Goal: Information Seeking & Learning: Learn about a topic

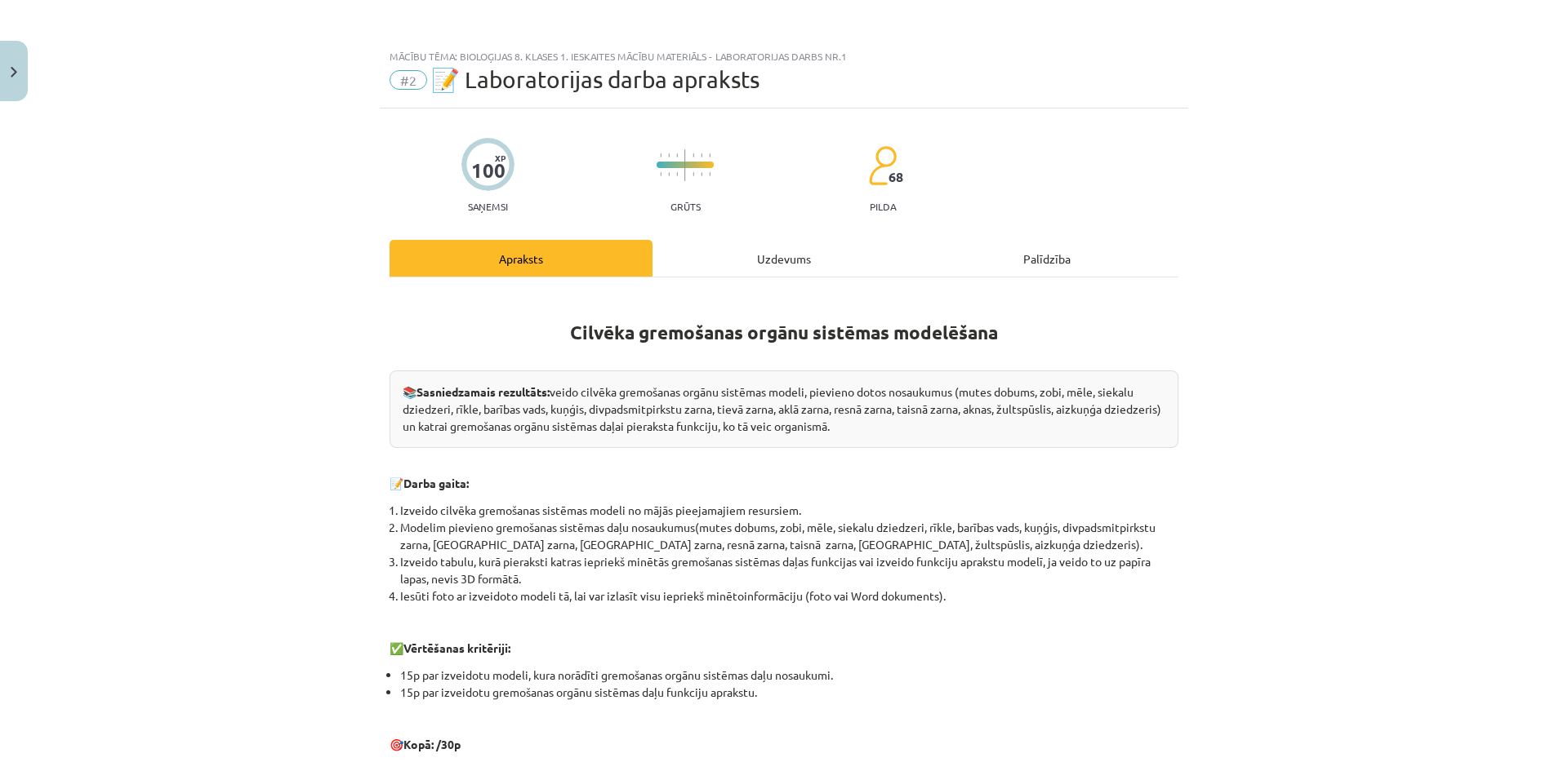
scroll to position [286, 0]
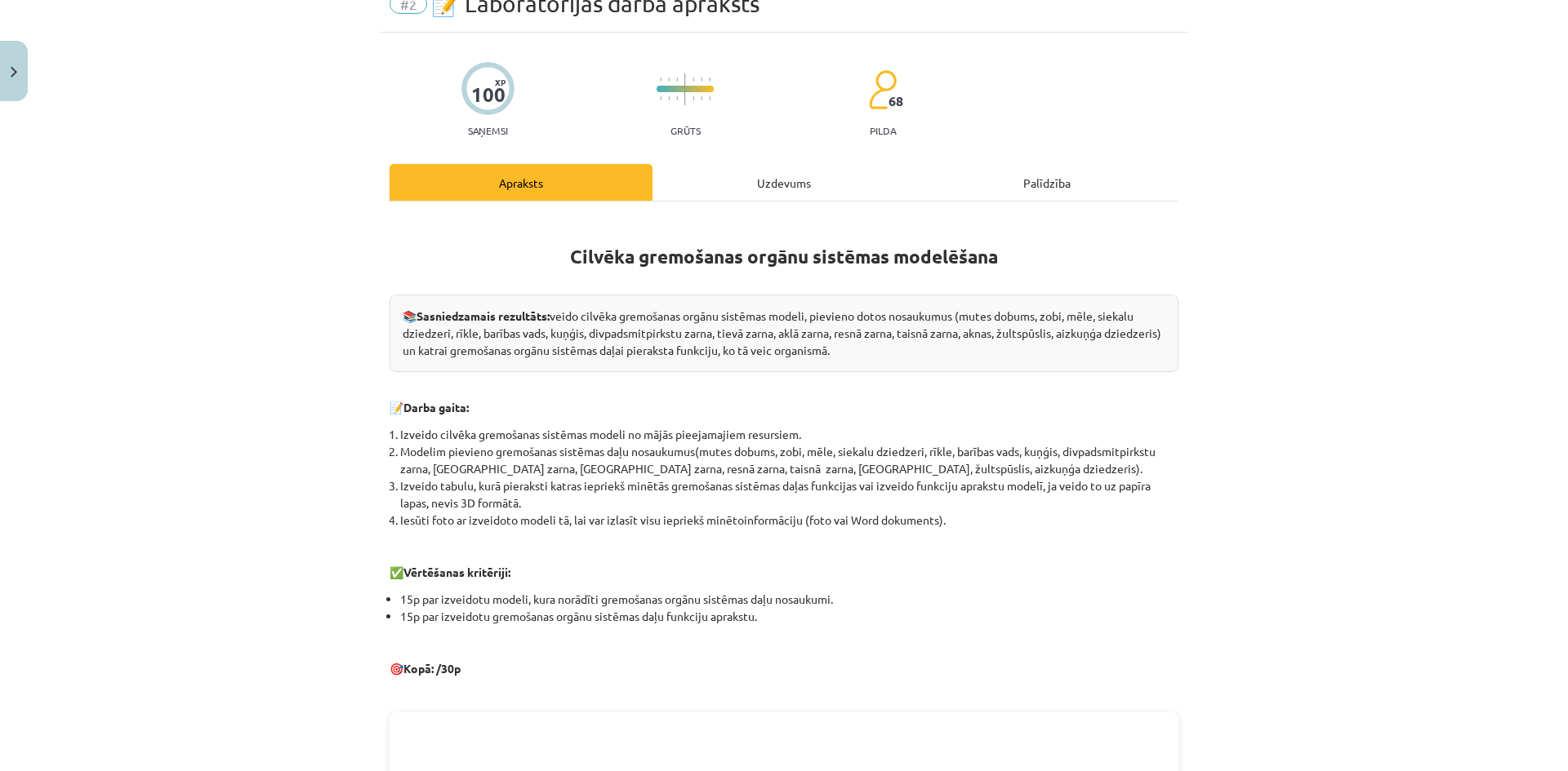
click at [790, 193] on div "Uzdevums" at bounding box center [784, 182] width 263 height 37
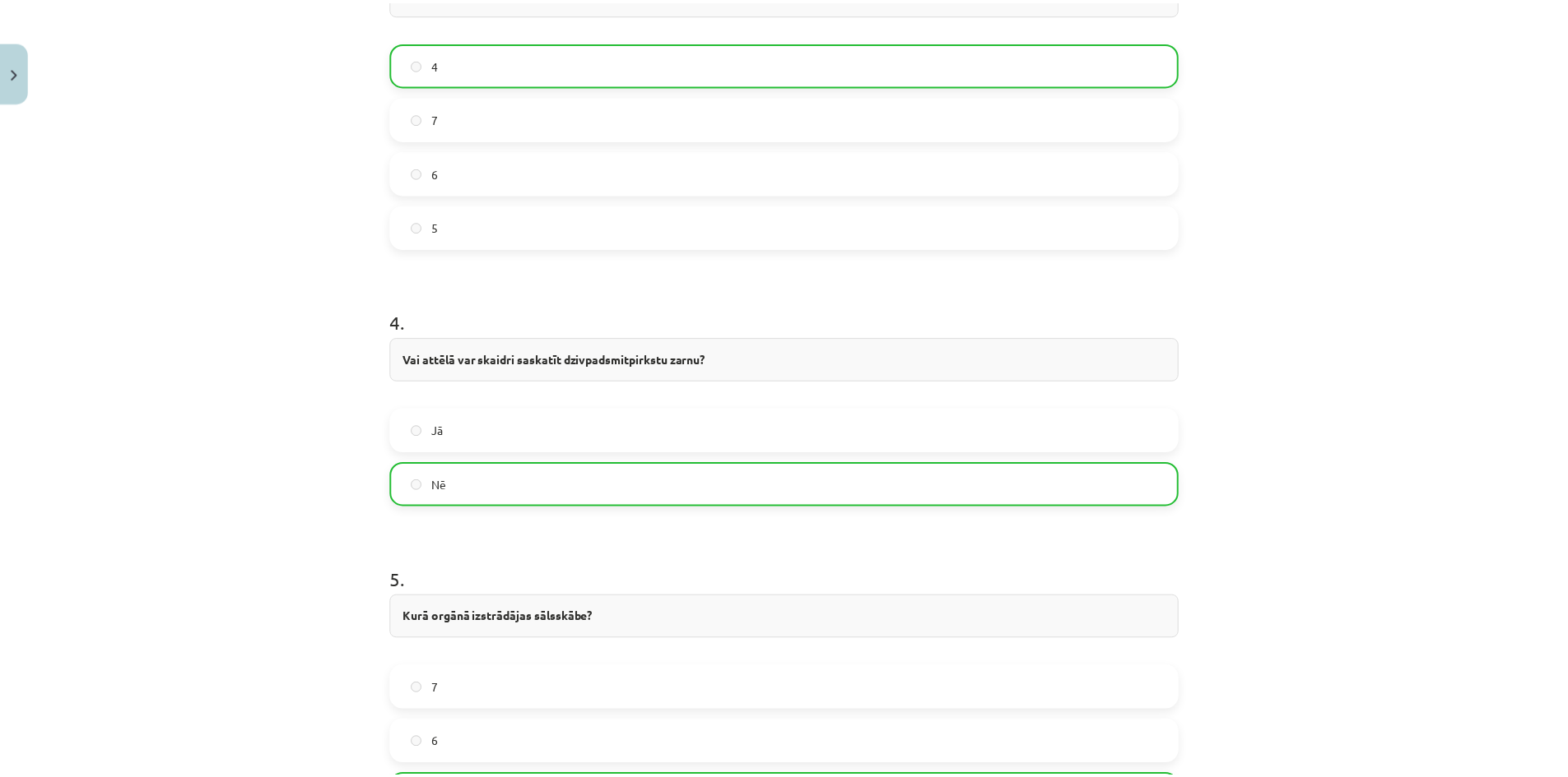
scroll to position [1780, 0]
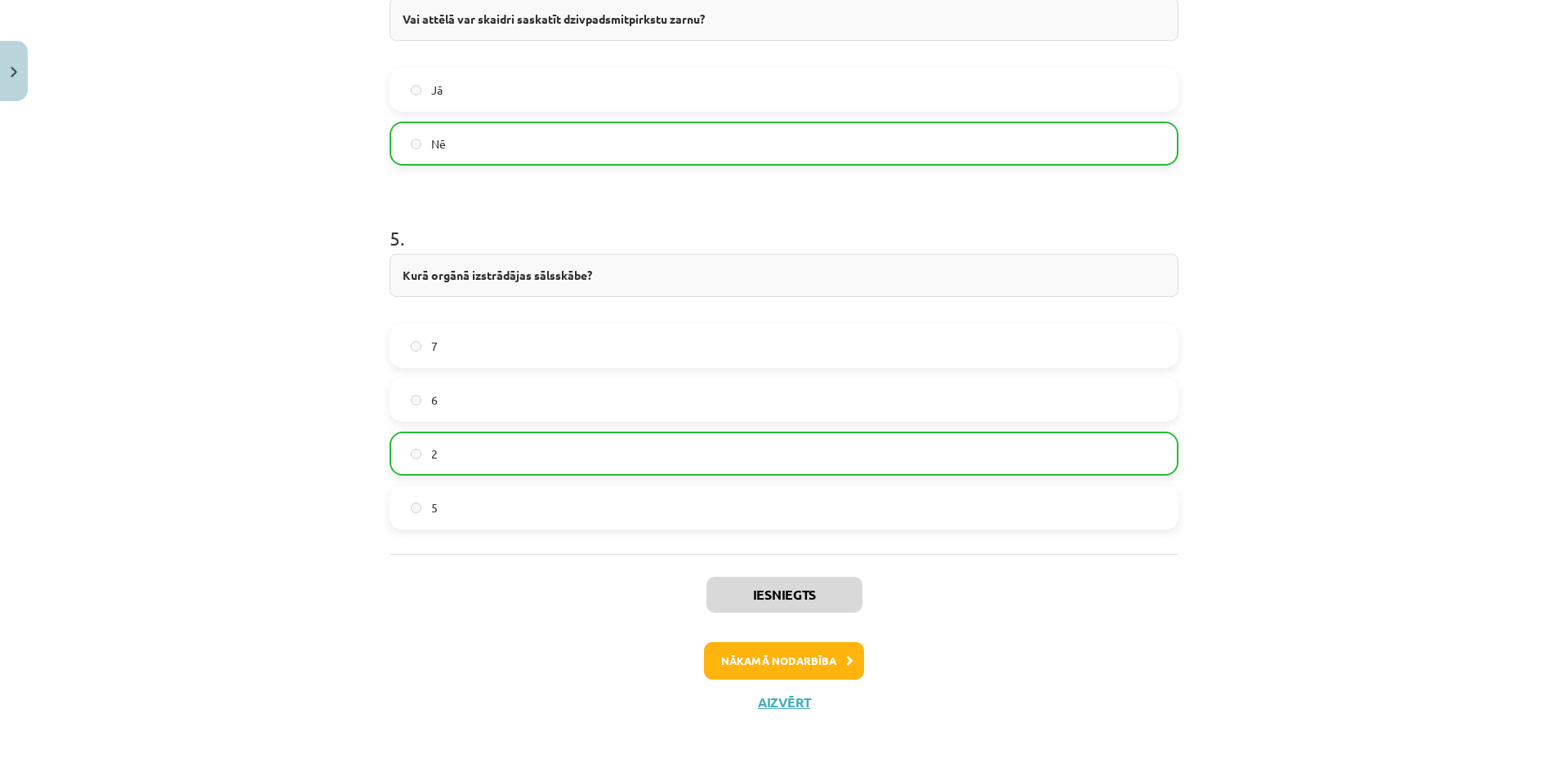
click at [627, 153] on label "Nē" at bounding box center [784, 143] width 785 height 41
click at [685, 119] on div "Jā Nē" at bounding box center [784, 116] width 788 height 98
click at [618, 384] on label "6" at bounding box center [784, 399] width 785 height 41
click at [601, 445] on label "2" at bounding box center [784, 453] width 785 height 41
click at [593, 469] on label "2" at bounding box center [784, 453] width 785 height 41
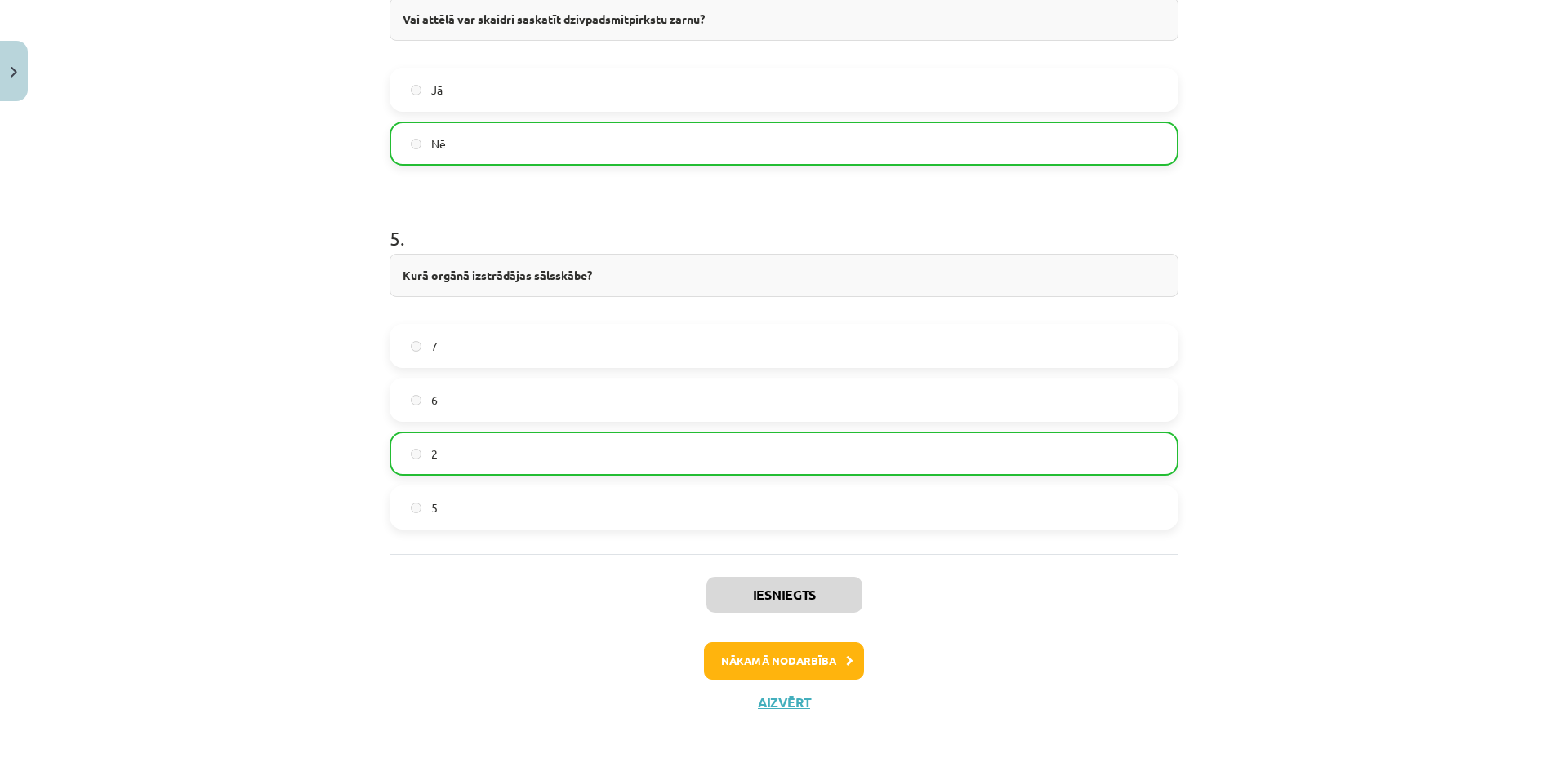
click at [556, 505] on label "5" at bounding box center [784, 507] width 785 height 41
click at [559, 404] on label "6" at bounding box center [784, 399] width 785 height 41
click at [563, 367] on div "7" at bounding box center [784, 346] width 788 height 44
click at [569, 349] on label "7" at bounding box center [784, 345] width 785 height 41
click at [766, 706] on button "Aizvērt" at bounding box center [784, 702] width 62 height 16
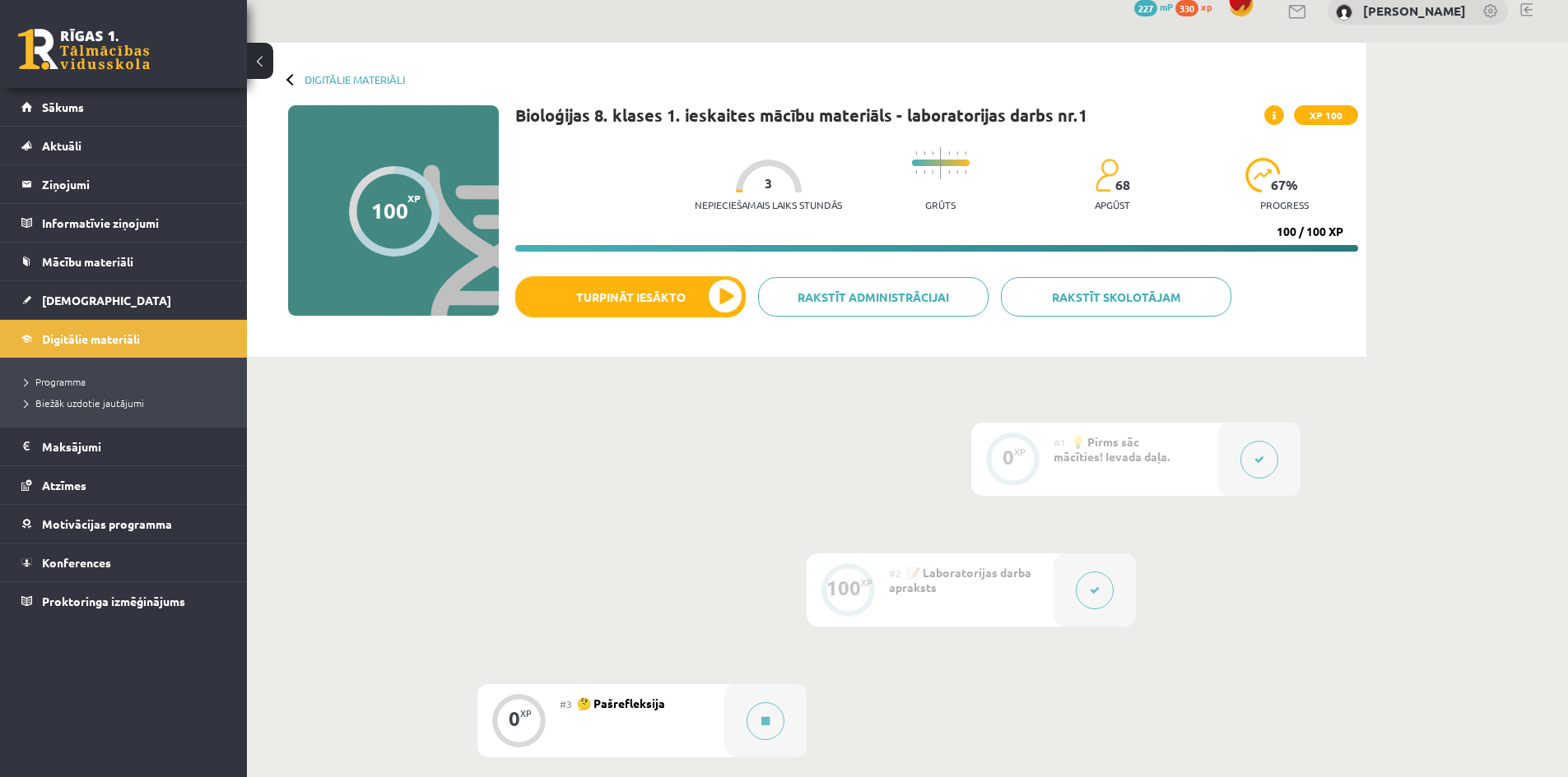
scroll to position [0, 0]
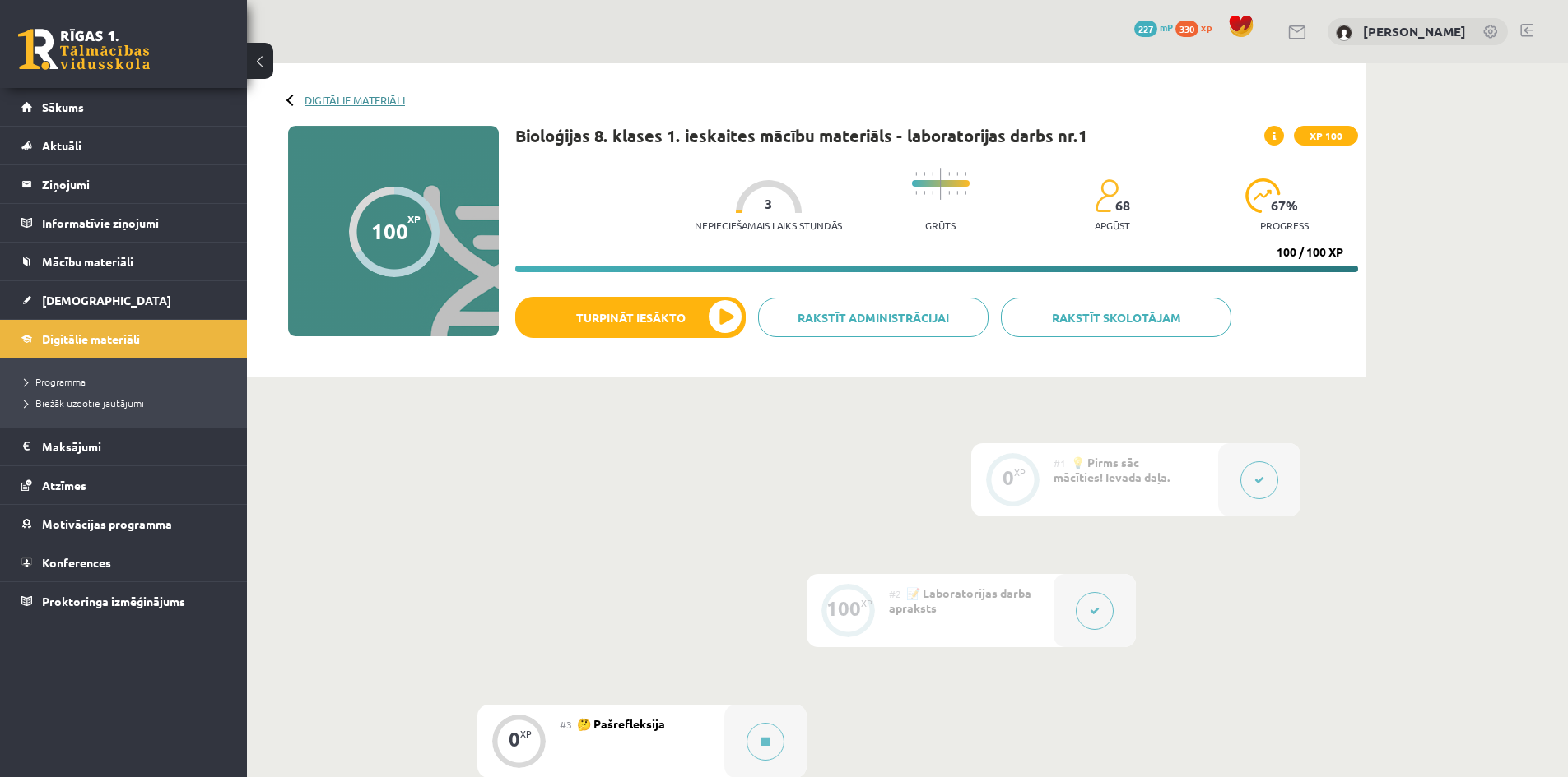
click at [318, 99] on link "Digitālie materiāli" at bounding box center [354, 99] width 100 height 12
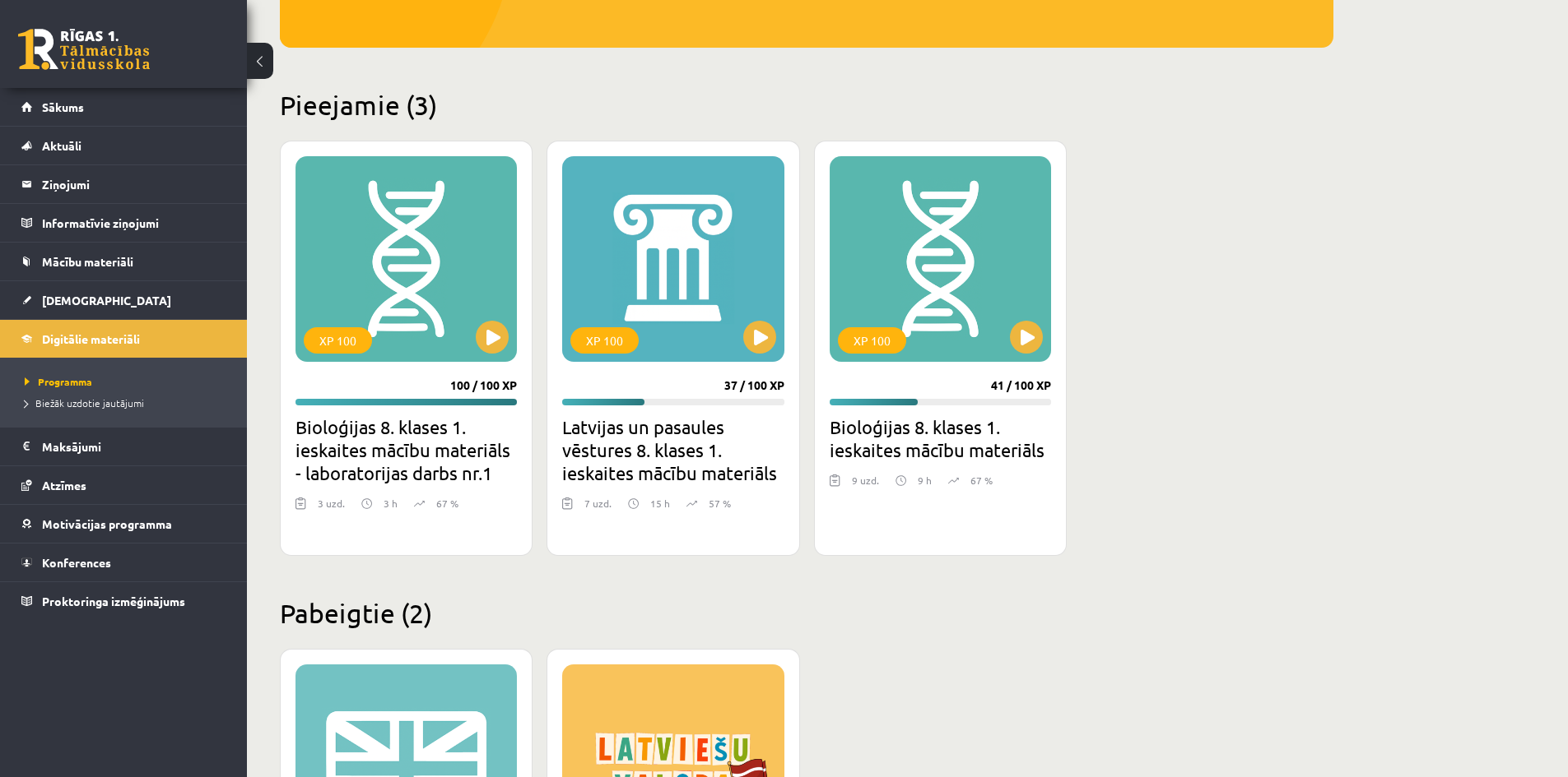
scroll to position [329, 0]
click at [1042, 336] on button at bounding box center [1026, 336] width 33 height 32
click at [1190, 343] on div "XP 100 100 / 100 XP Bioloģijas 8. klases 1. ieskaites mācību materiāls - labora…" at bounding box center [807, 347] width 1054 height 416
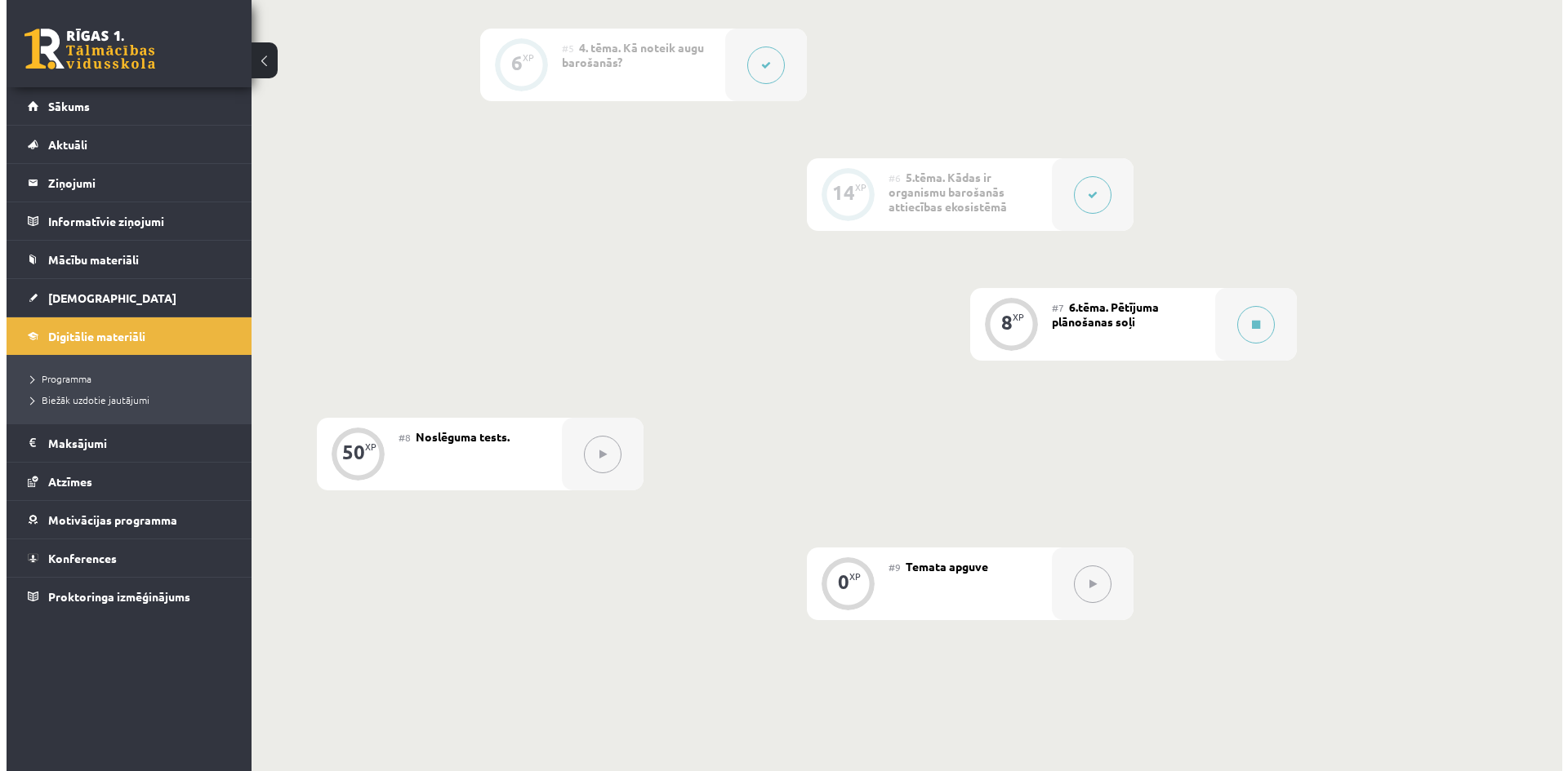
scroll to position [980, 0]
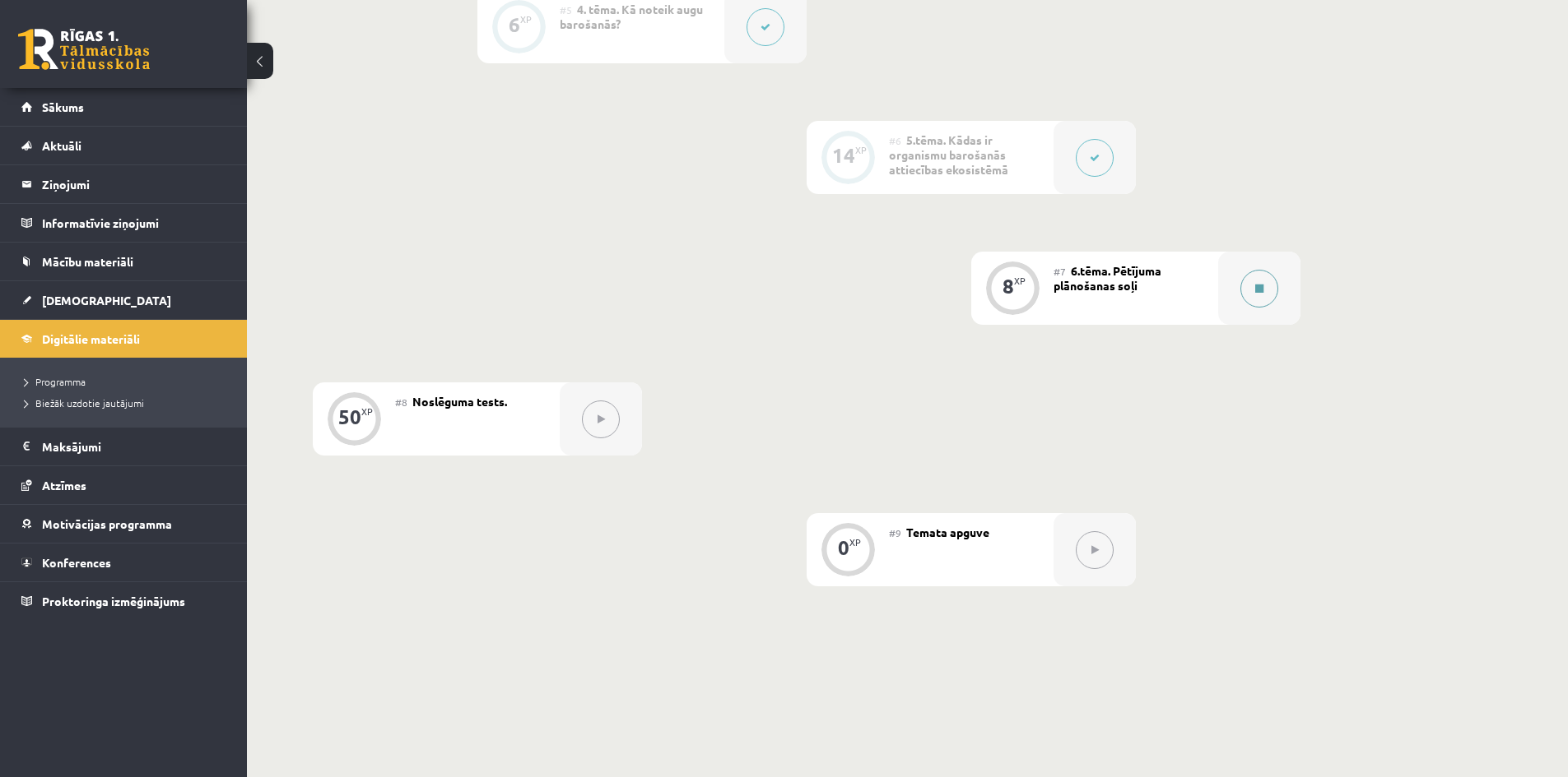
click at [1269, 291] on button at bounding box center [1259, 289] width 38 height 38
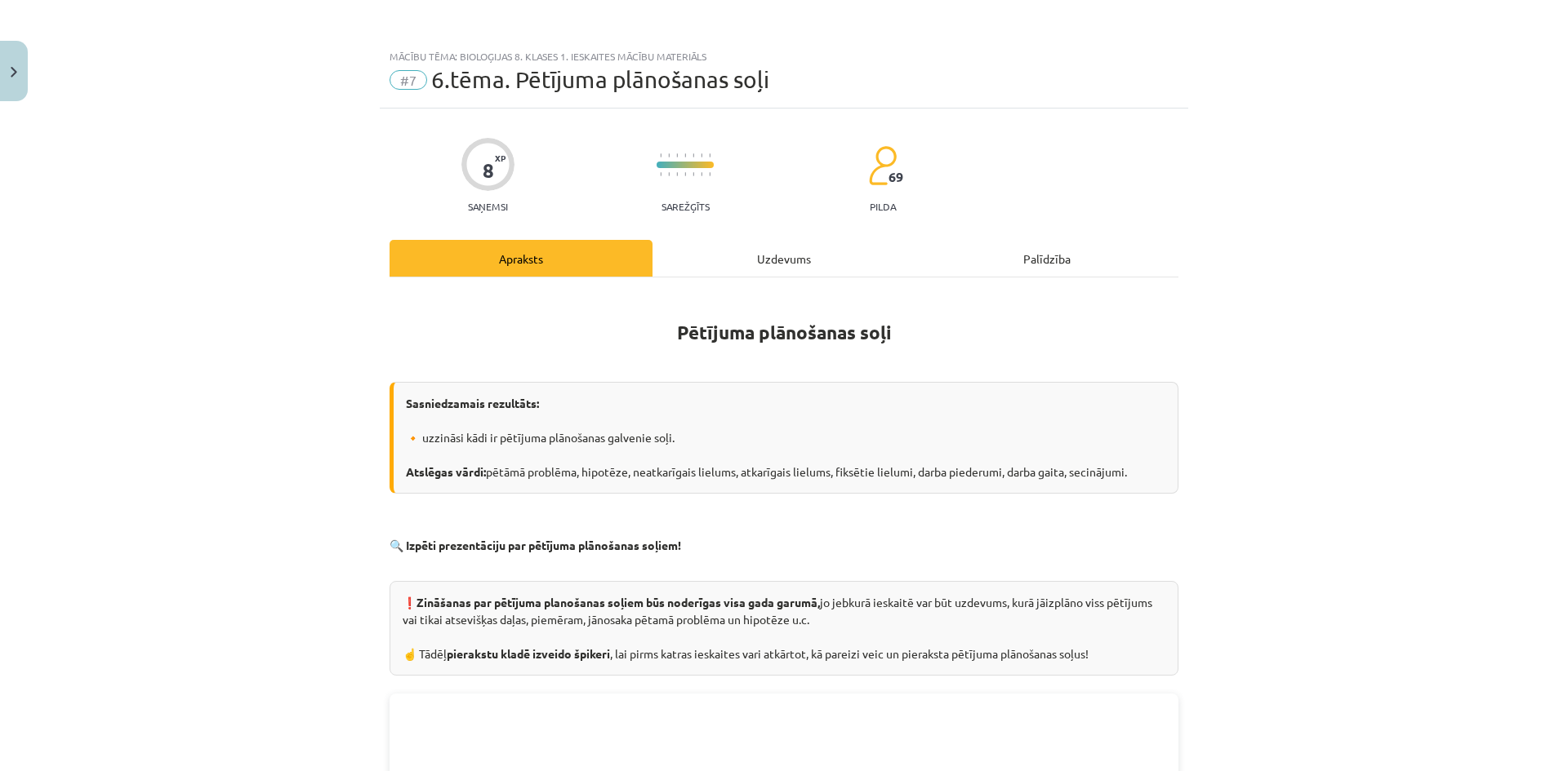
scroll to position [82, 0]
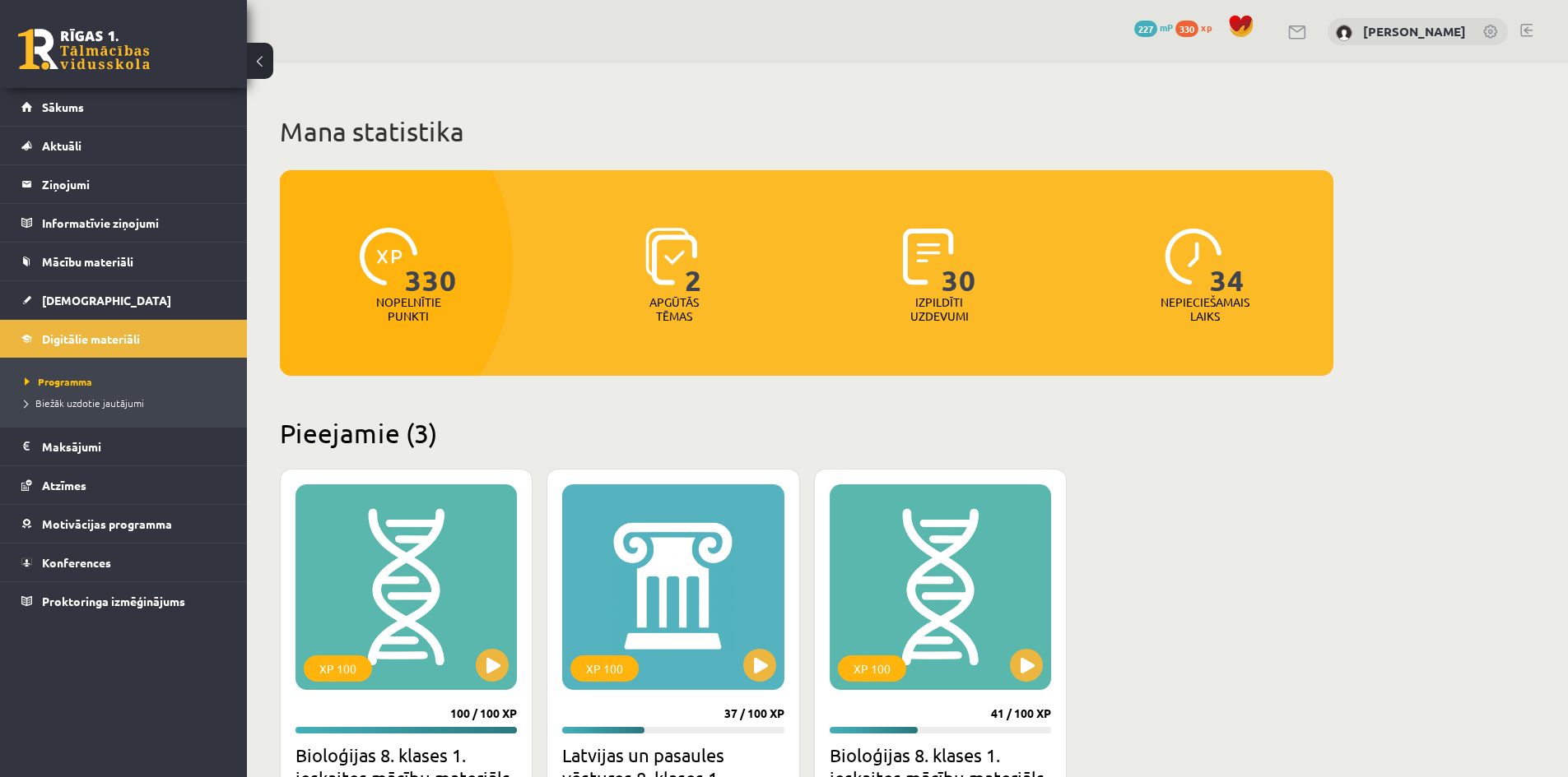
scroll to position [329, 0]
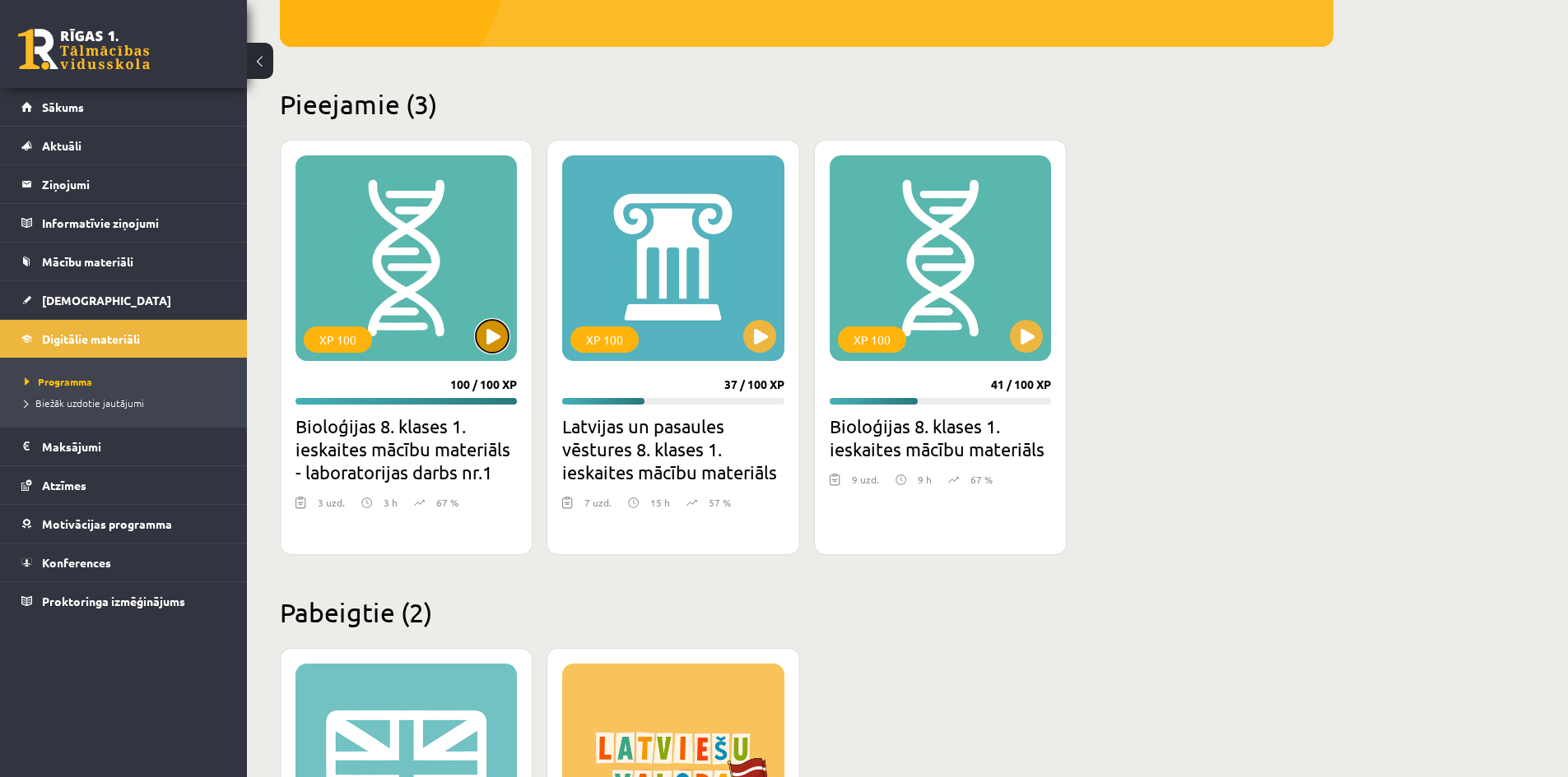
click at [502, 339] on button at bounding box center [491, 336] width 33 height 32
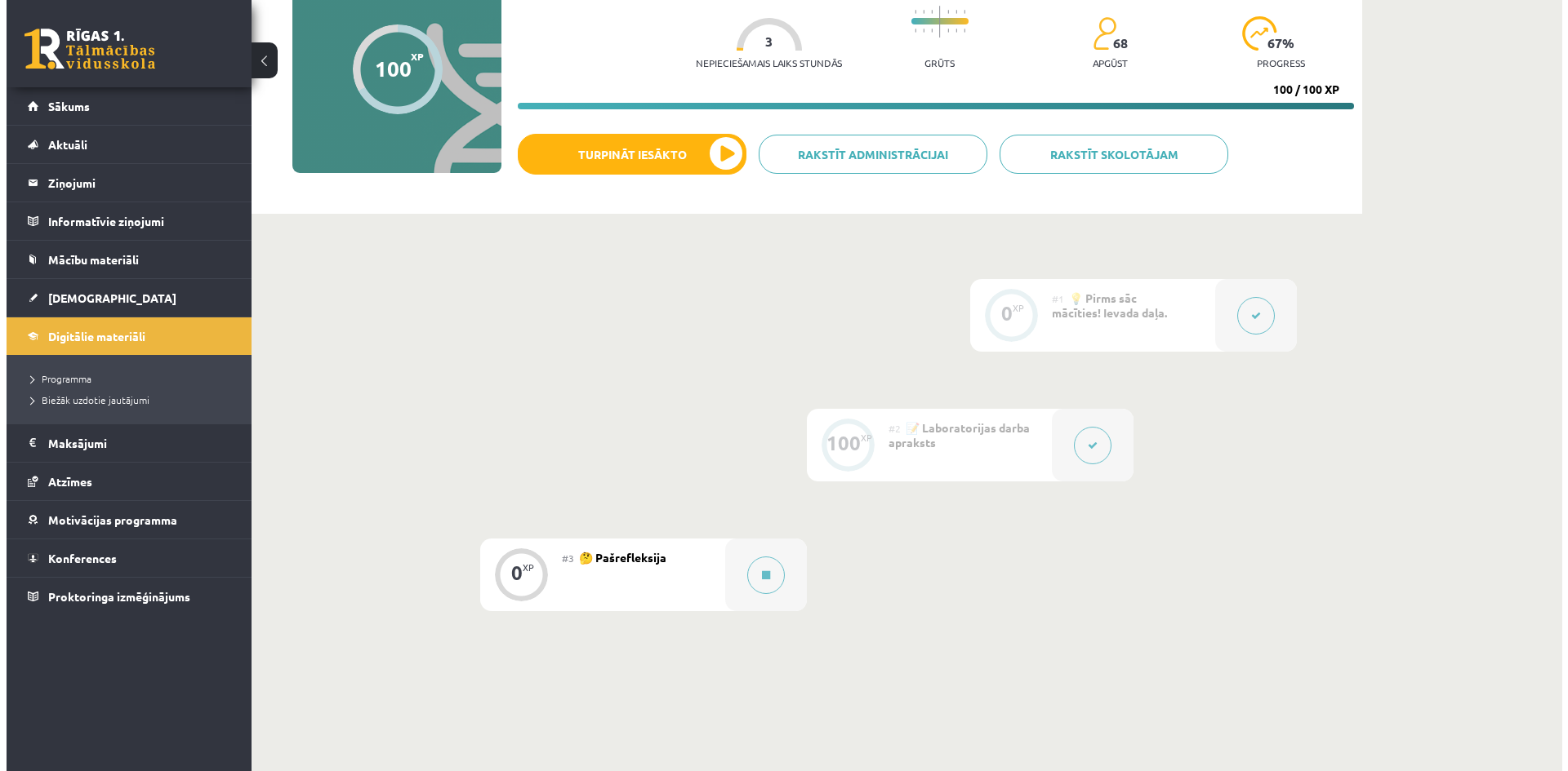
scroll to position [42, 0]
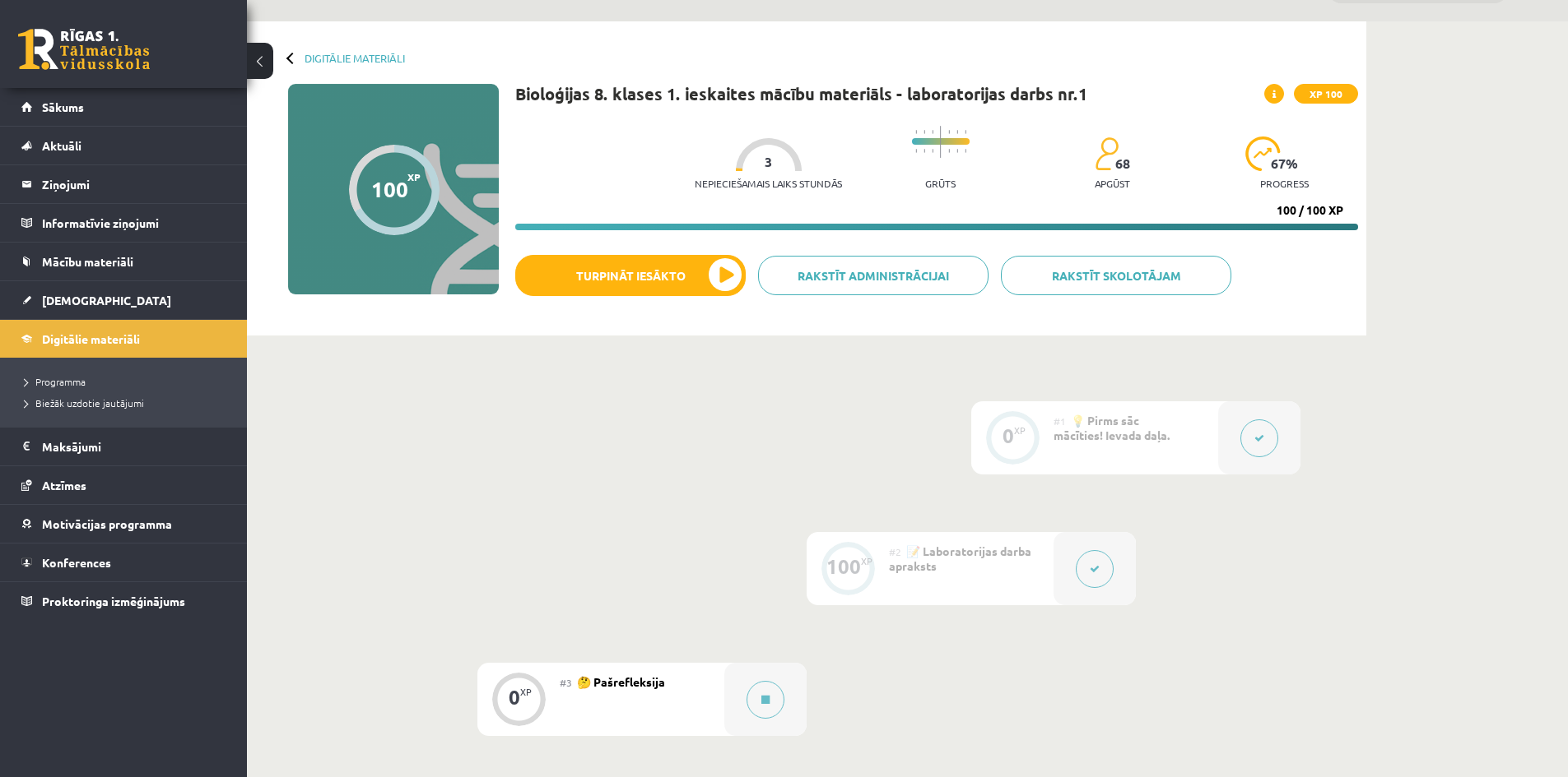
click at [1110, 573] on button at bounding box center [1095, 570] width 38 height 38
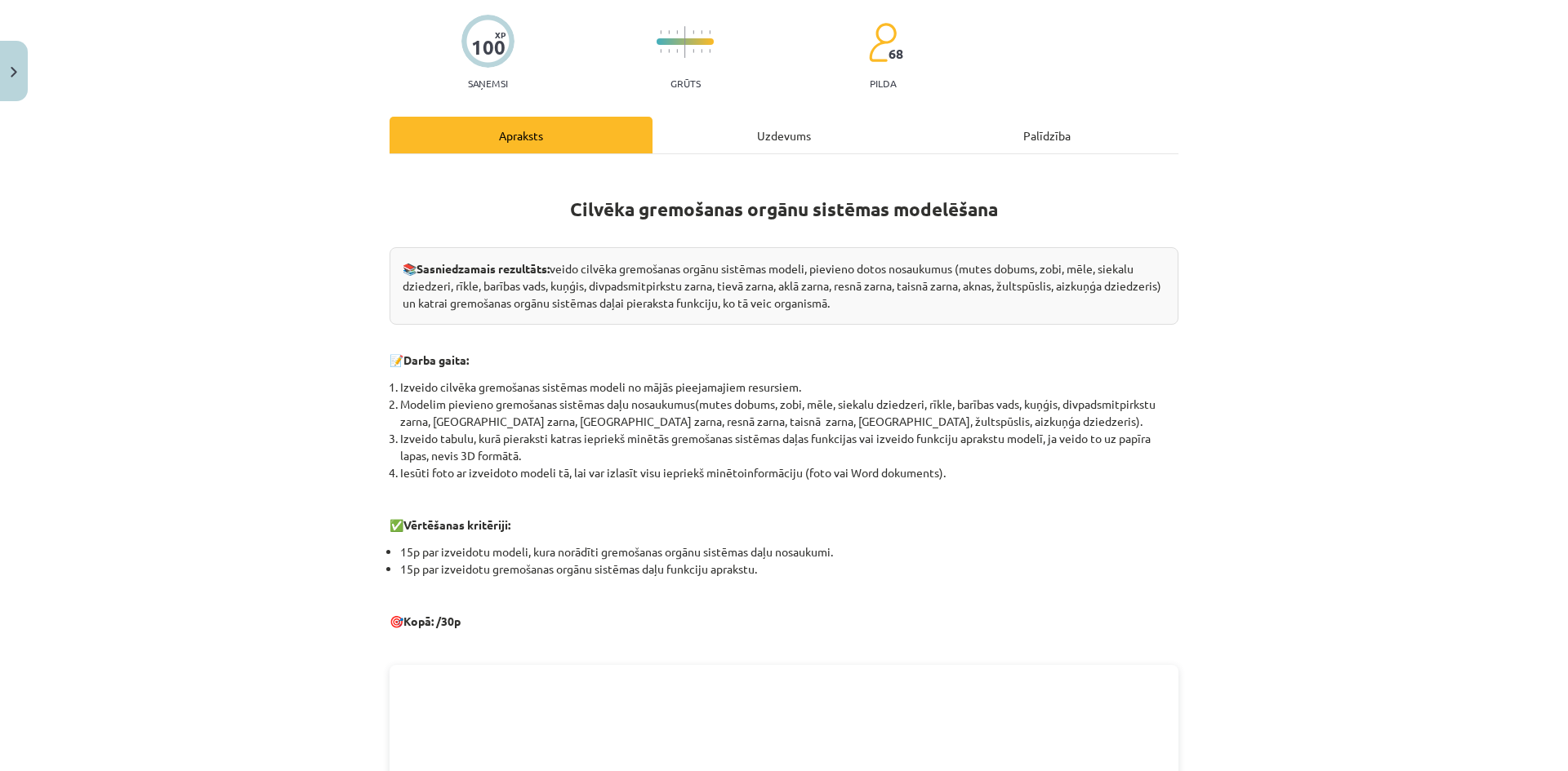
scroll to position [0, 0]
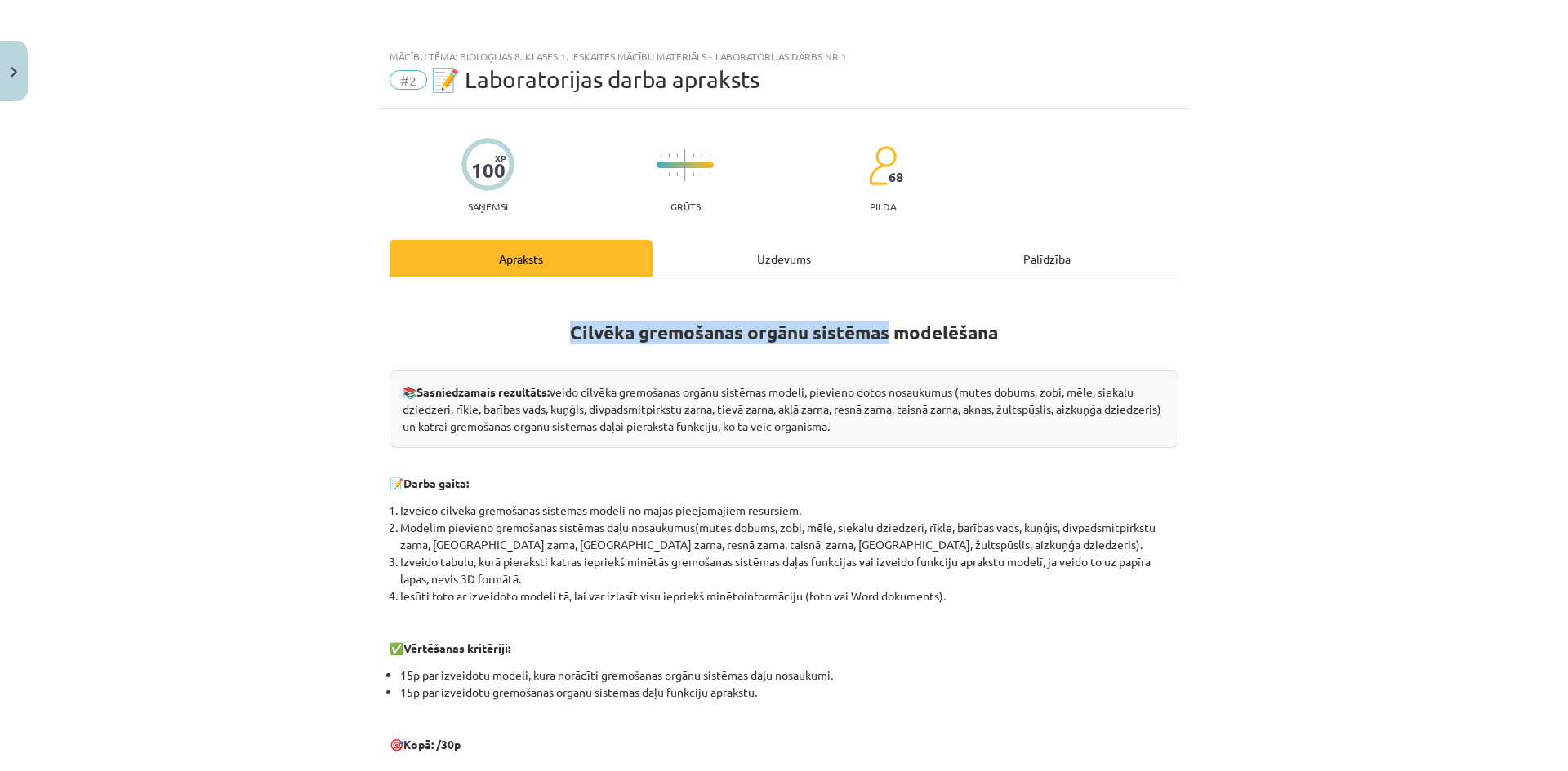
drag, startPoint x: 560, startPoint y: 332, endPoint x: 882, endPoint y: 337, distance: 322.0
click at [882, 337] on h1 "Cilvēka gremošanas orgānu sistēmas modelēšana" at bounding box center [784, 328] width 788 height 73
copy strong "Cilvēka gremošanas orgānu sistēmas"
